Goal: Task Accomplishment & Management: Manage account settings

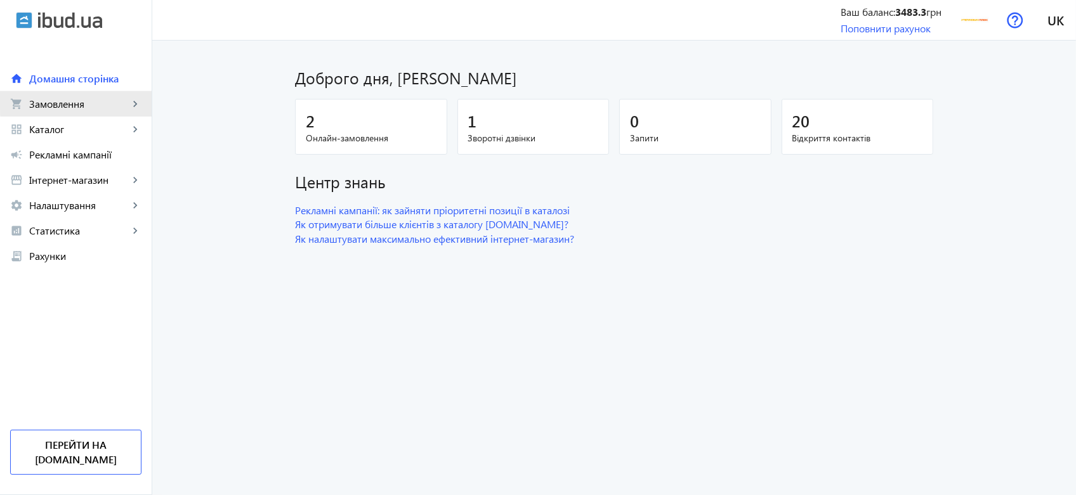
click at [136, 92] on link "shopping_cart Замовлення keyboard_arrow_right" at bounding box center [76, 103] width 152 height 25
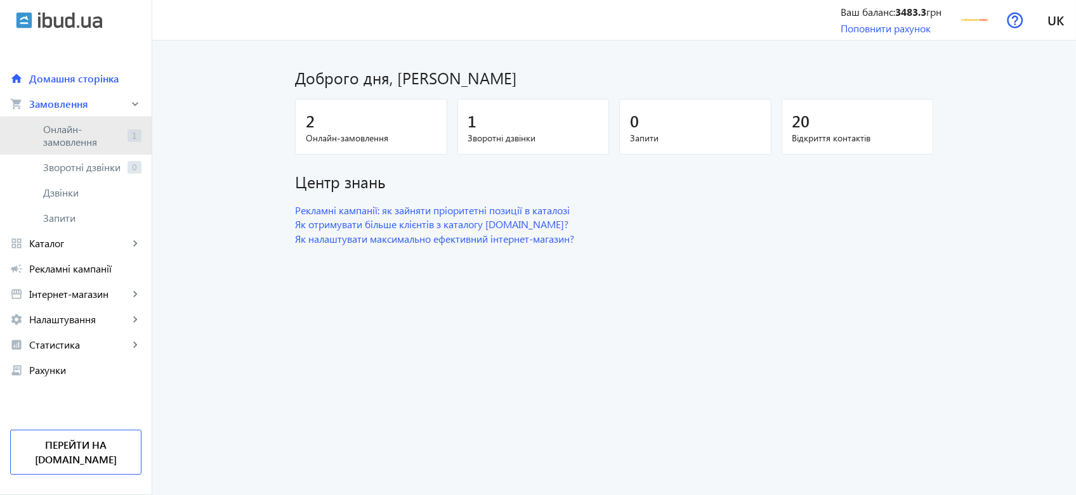
click at [136, 137] on span "1" at bounding box center [134, 135] width 14 height 13
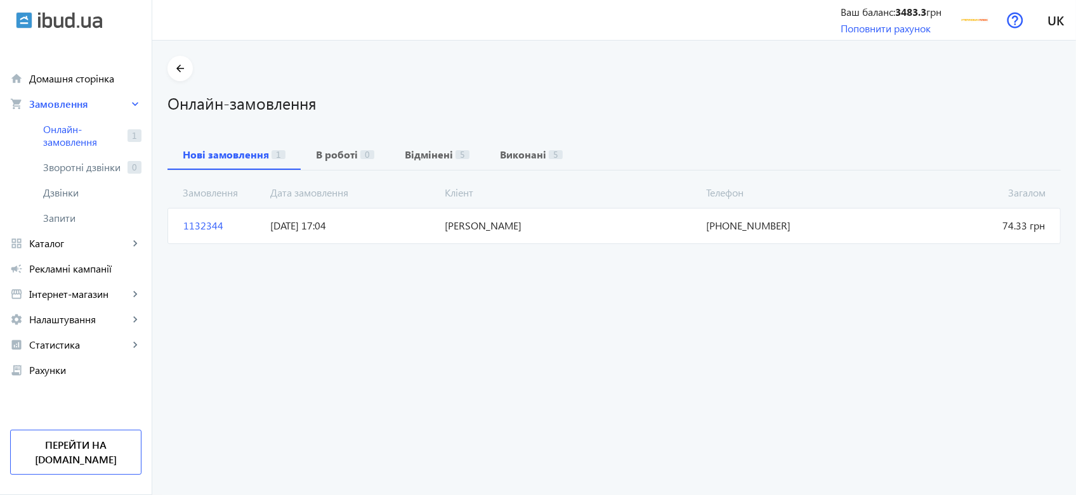
click at [351, 222] on span "[DATE] 17:04" at bounding box center [352, 226] width 174 height 14
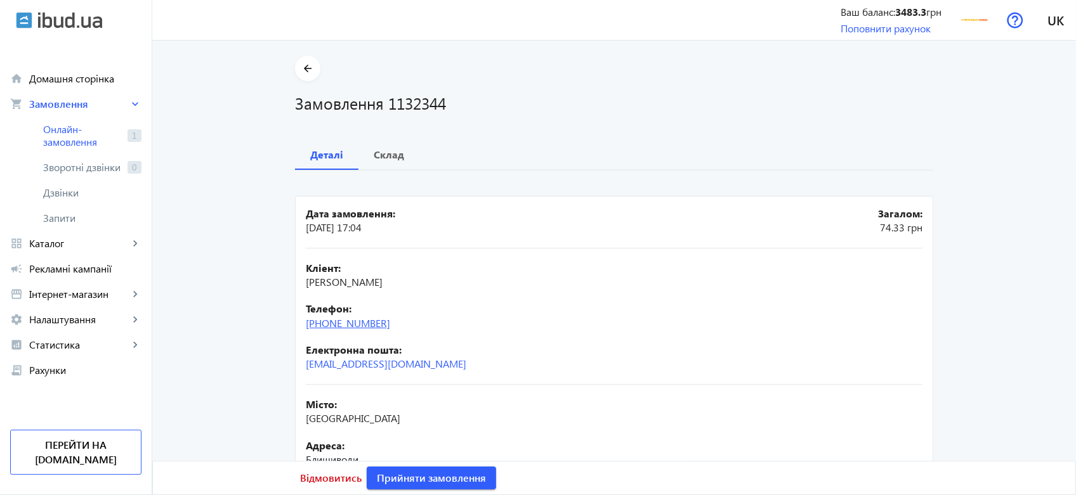
click at [375, 320] on link "[PHONE_NUMBER]" at bounding box center [348, 323] width 84 height 13
drag, startPoint x: 403, startPoint y: 322, endPoint x: 322, endPoint y: 330, distance: 81.0
click at [322, 330] on div "Телефон: [PHONE_NUMBER]" at bounding box center [614, 316] width 617 height 29
copy link "095)[PHONE_NUMBER]"
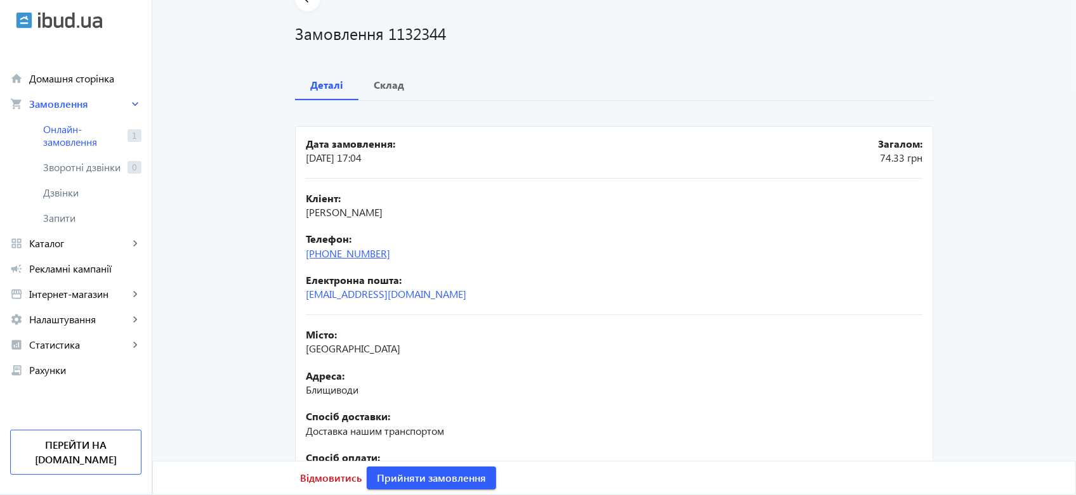
scroll to position [79, 0]
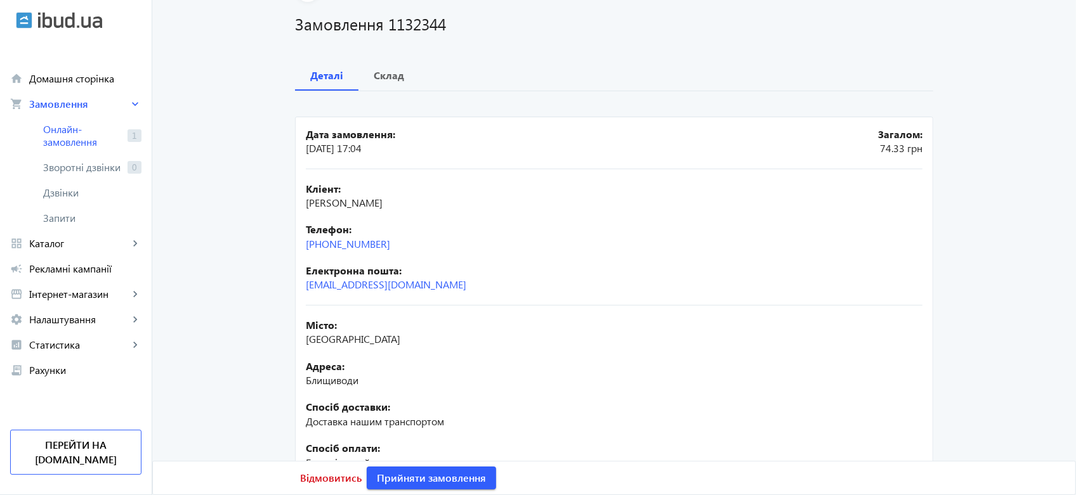
click at [448, 295] on div "Кліент: [PERSON_NAME] Телефон: [PHONE_NUMBER] Електронна пошта: [EMAIL_ADDRESS]…" at bounding box center [614, 237] width 617 height 136
click at [388, 77] on b "Склад" at bounding box center [389, 75] width 30 height 10
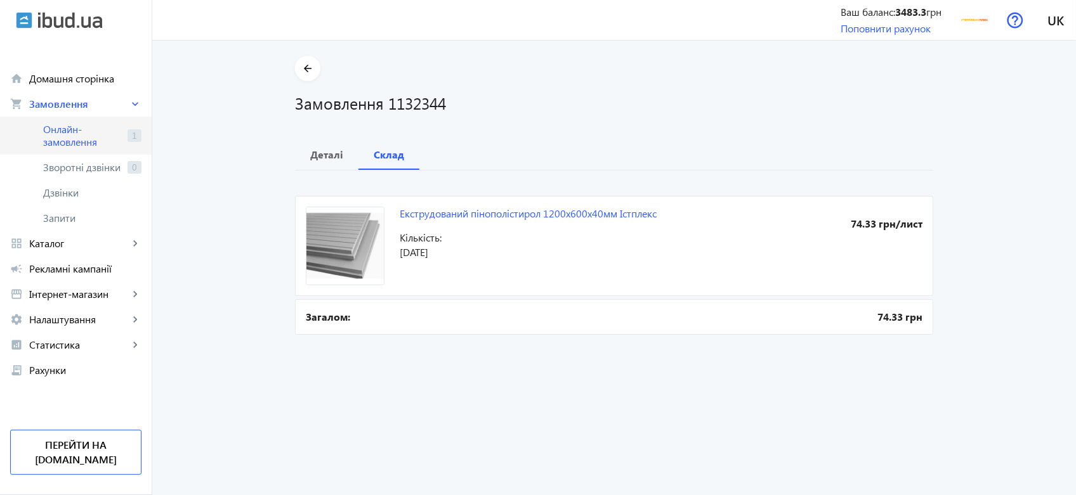
click at [113, 138] on span "Онлайн-замовлення" at bounding box center [82, 135] width 79 height 25
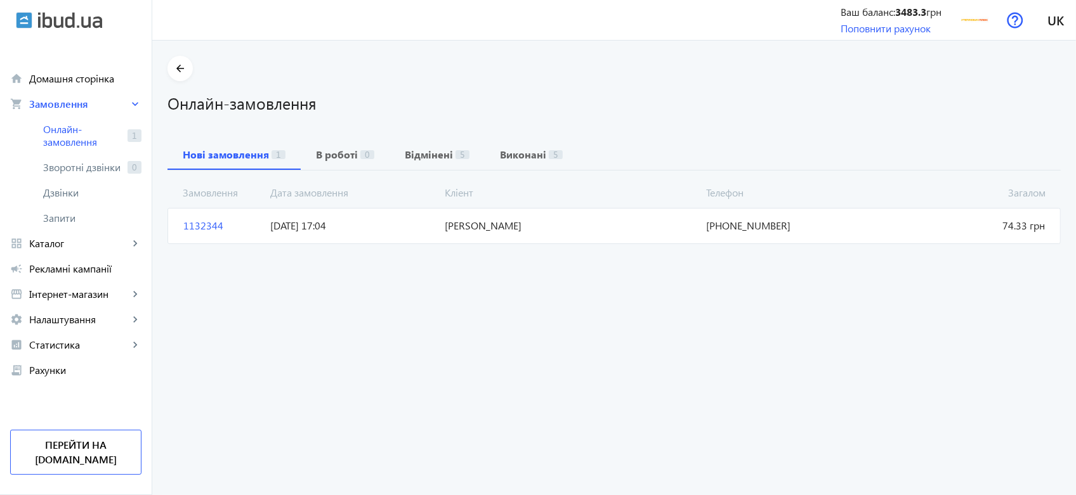
click at [476, 239] on mat-card "1132344 [PERSON_NAME] 74.33 грн [DATE] 17:04 [PHONE_NUMBER]" at bounding box center [613, 226] width 893 height 36
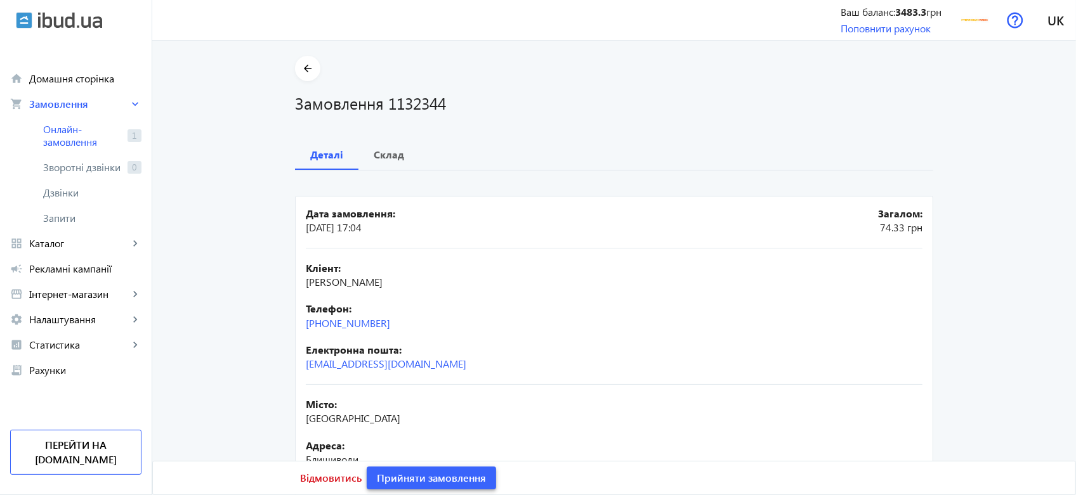
click at [432, 481] on span "Прийняти замовлення" at bounding box center [431, 478] width 109 height 14
click at [432, 481] on span "Замовлення опрацьоване" at bounding box center [439, 478] width 125 height 14
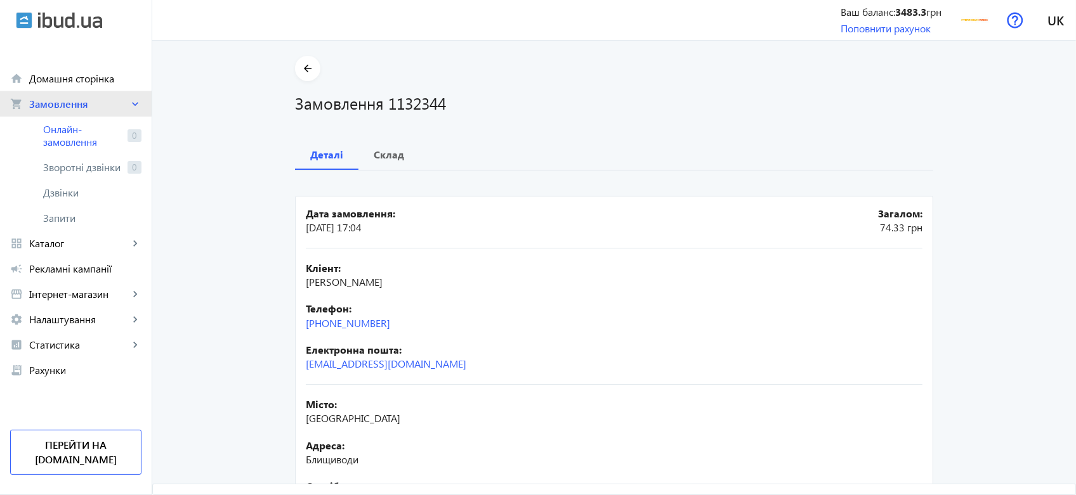
click at [75, 101] on span "Замовлення" at bounding box center [79, 104] width 100 height 13
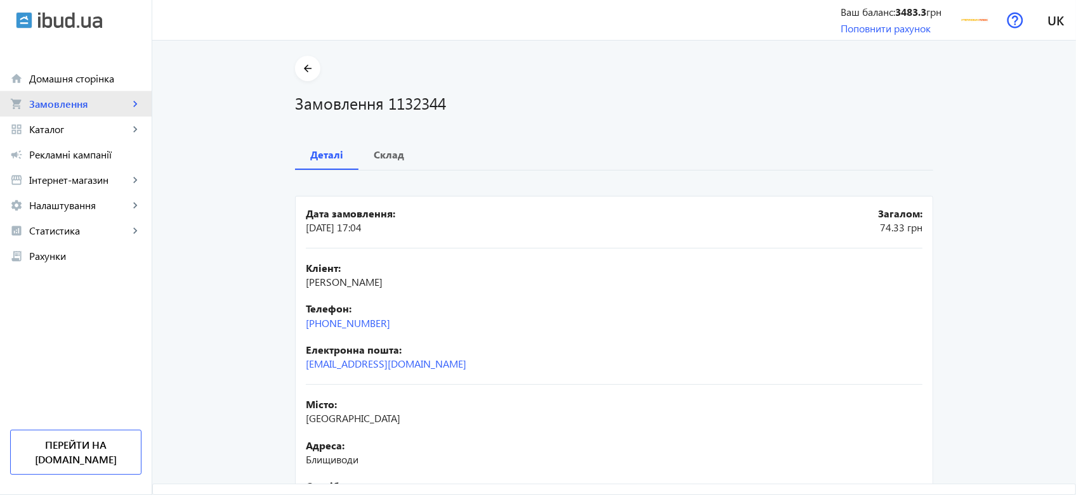
click at [79, 98] on span "Замовлення" at bounding box center [79, 104] width 100 height 13
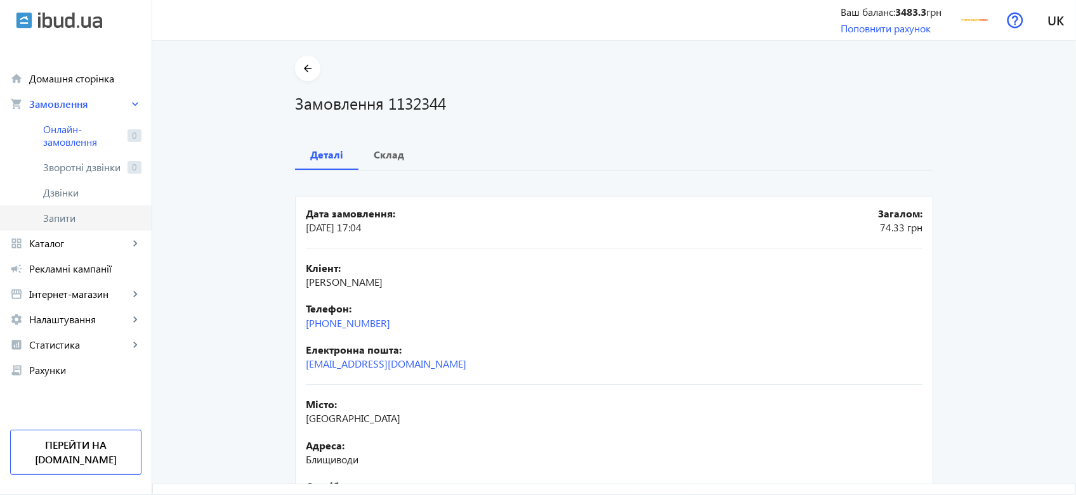
click at [90, 207] on link "Запити" at bounding box center [76, 218] width 152 height 25
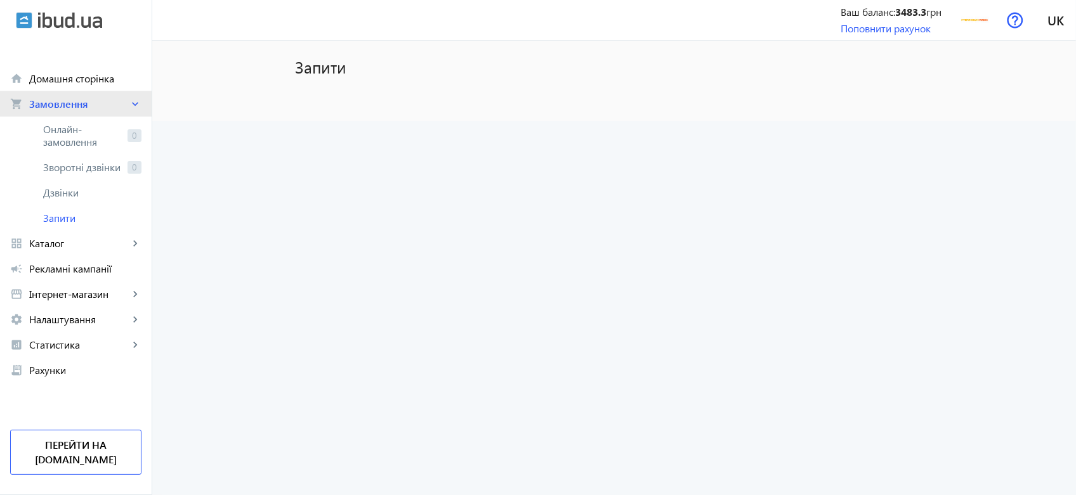
click at [105, 111] on link "shopping_cart Замовлення keyboard_arrow_right" at bounding box center [76, 103] width 152 height 25
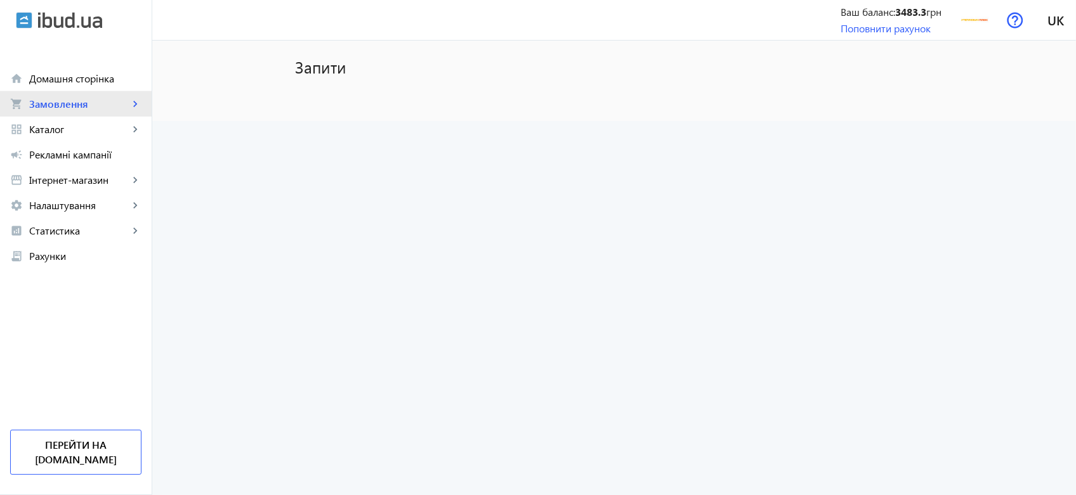
click at [105, 111] on link "shopping_cart Замовлення keyboard_arrow_right" at bounding box center [76, 103] width 152 height 25
